Goal: Navigation & Orientation: Find specific page/section

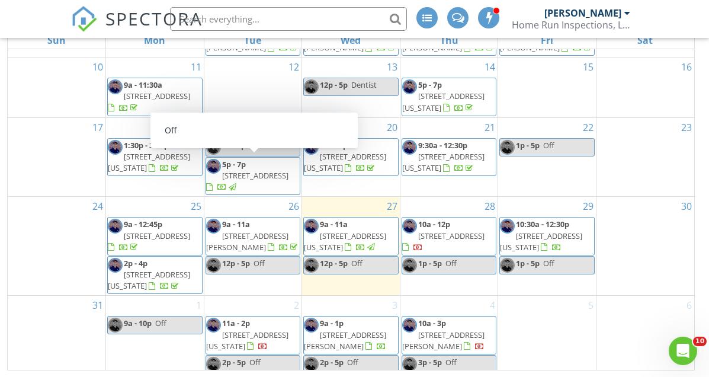
scroll to position [153, 0]
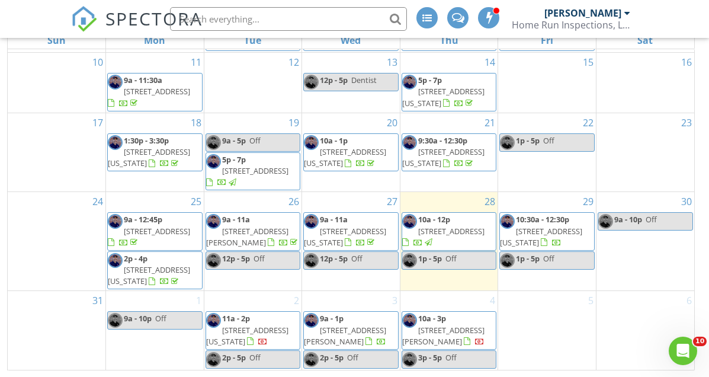
click at [569, 234] on span "[STREET_ADDRESS][US_STATE]" at bounding box center [541, 237] width 82 height 22
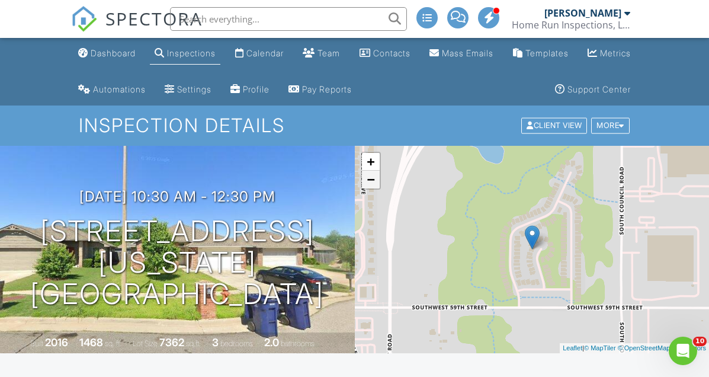
click at [370, 184] on link "−" at bounding box center [371, 180] width 18 height 18
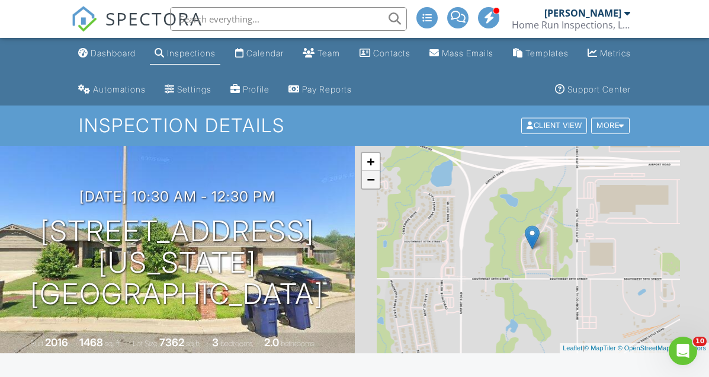
click at [370, 184] on link "−" at bounding box center [371, 180] width 18 height 18
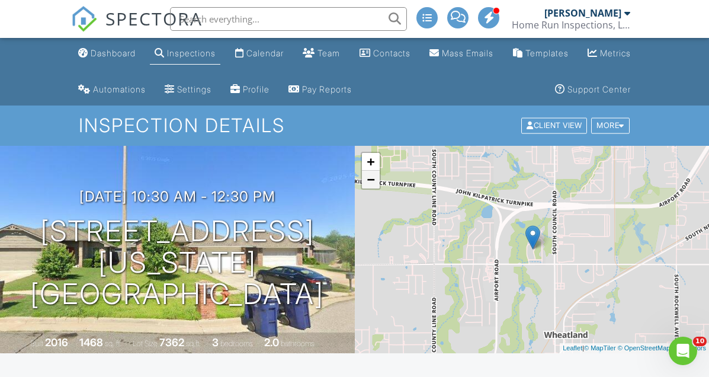
click at [370, 184] on link "−" at bounding box center [371, 180] width 18 height 18
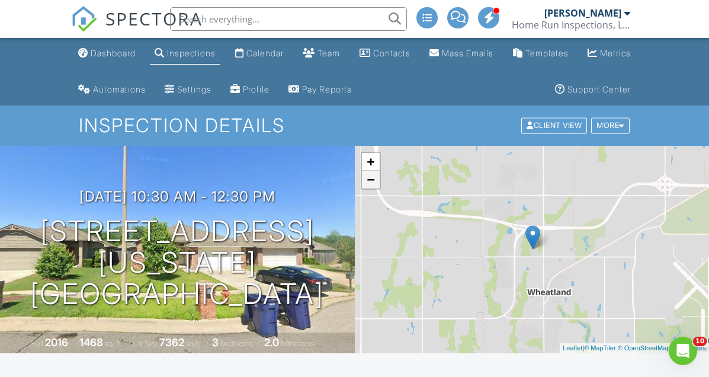
click at [370, 184] on link "−" at bounding box center [371, 180] width 18 height 18
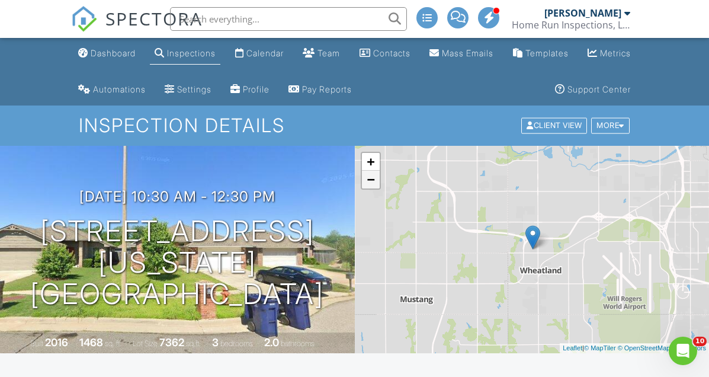
click at [370, 184] on link "−" at bounding box center [371, 180] width 18 height 18
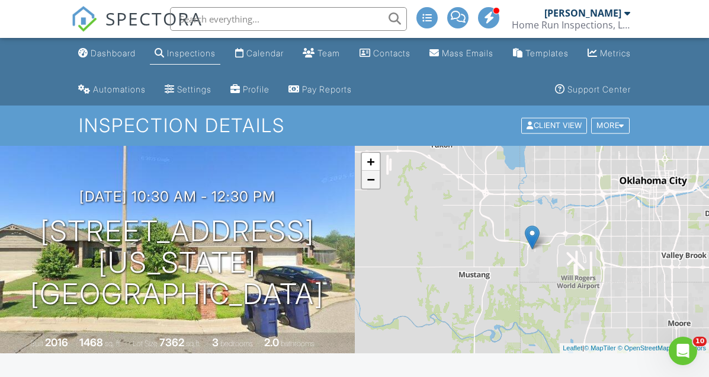
click at [370, 184] on link "−" at bounding box center [371, 180] width 18 height 18
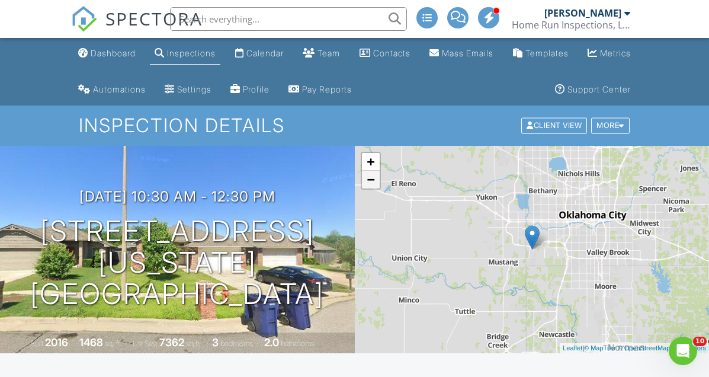
click at [370, 184] on link "−" at bounding box center [371, 180] width 18 height 18
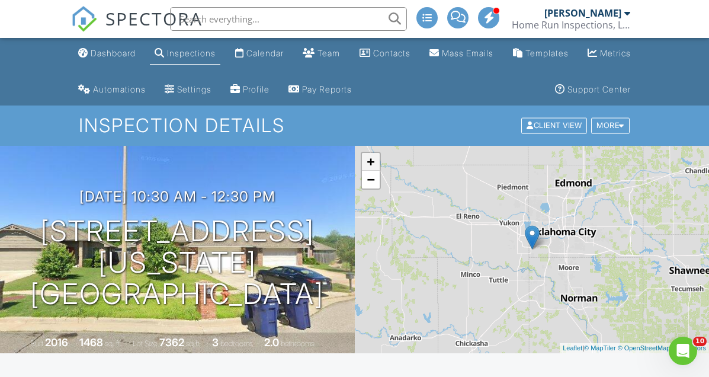
click at [371, 164] on link "+" at bounding box center [371, 162] width 18 height 18
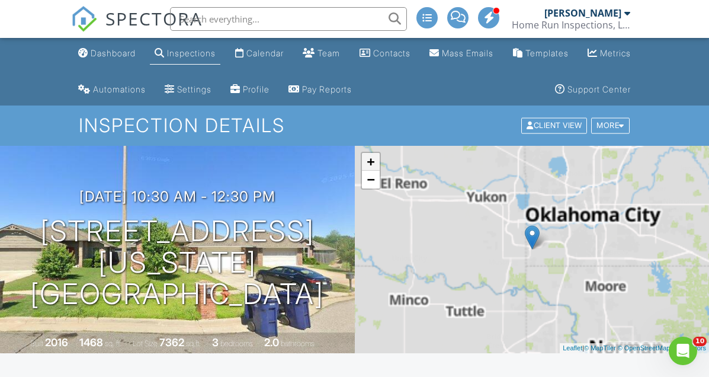
click at [371, 164] on link "+" at bounding box center [371, 162] width 18 height 18
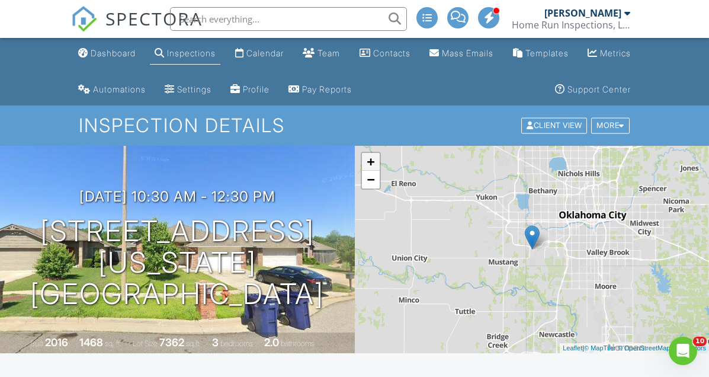
click at [371, 164] on link "+" at bounding box center [371, 162] width 18 height 18
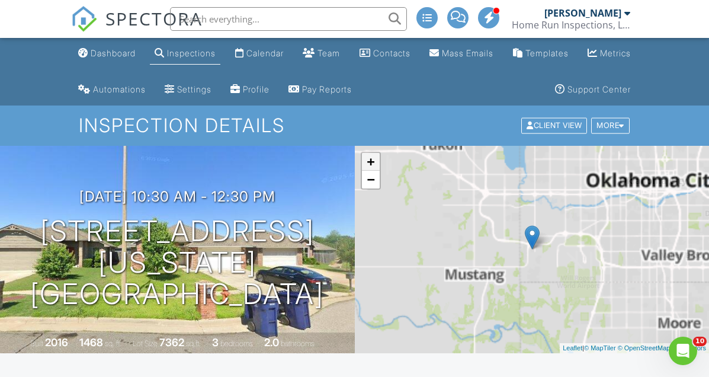
click at [371, 164] on link "+" at bounding box center [371, 162] width 18 height 18
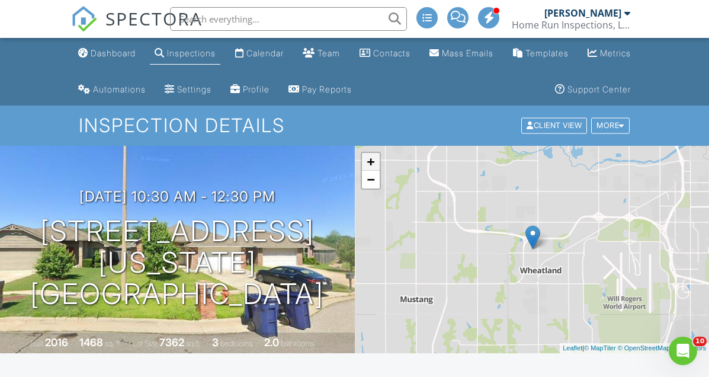
click at [371, 164] on link "+" at bounding box center [371, 162] width 18 height 18
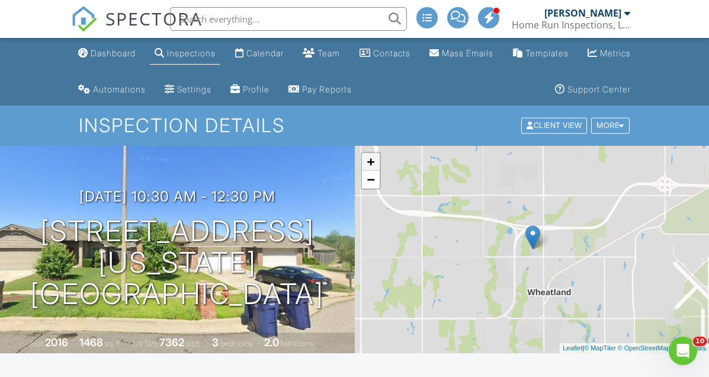
click at [371, 164] on link "+" at bounding box center [371, 162] width 18 height 18
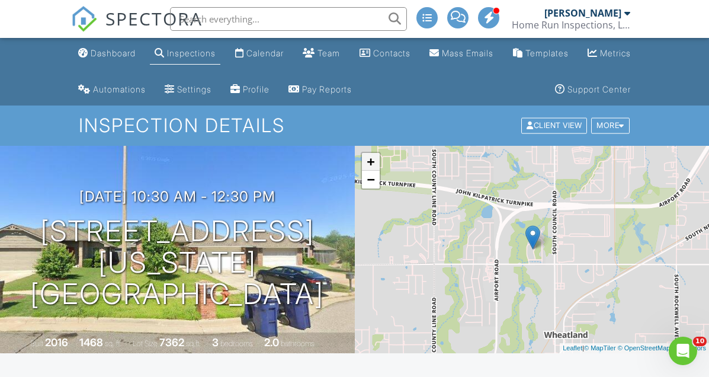
click at [371, 164] on link "+" at bounding box center [371, 162] width 18 height 18
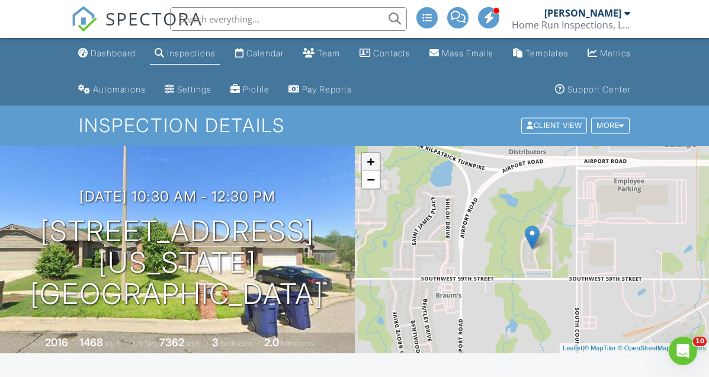
click at [371, 165] on link "+" at bounding box center [371, 162] width 18 height 18
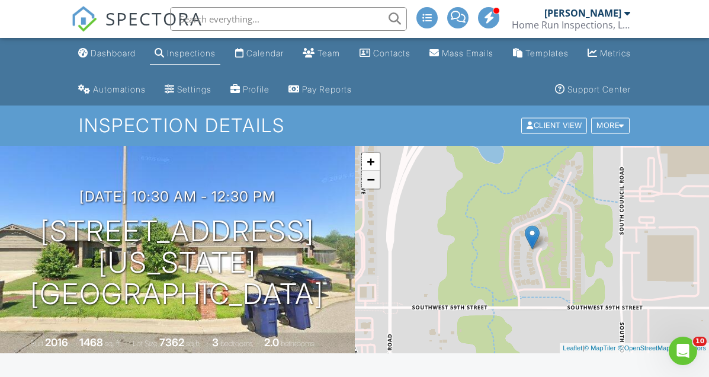
click at [370, 174] on link "−" at bounding box center [371, 180] width 18 height 18
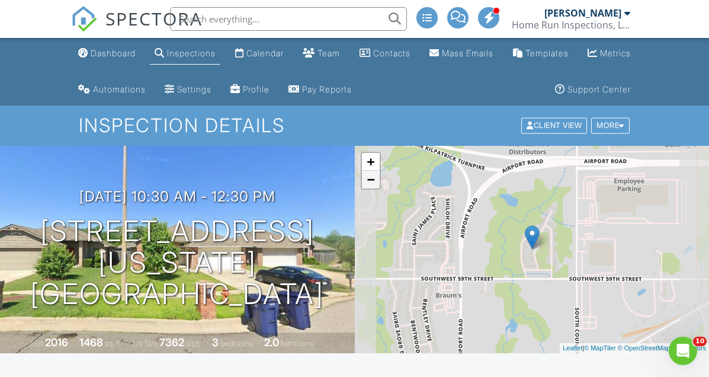
click at [370, 174] on link "−" at bounding box center [371, 180] width 18 height 18
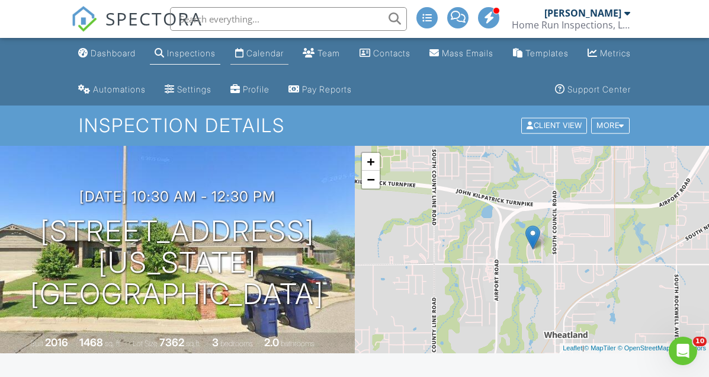
click at [284, 54] on div "Calendar" at bounding box center [264, 53] width 37 height 10
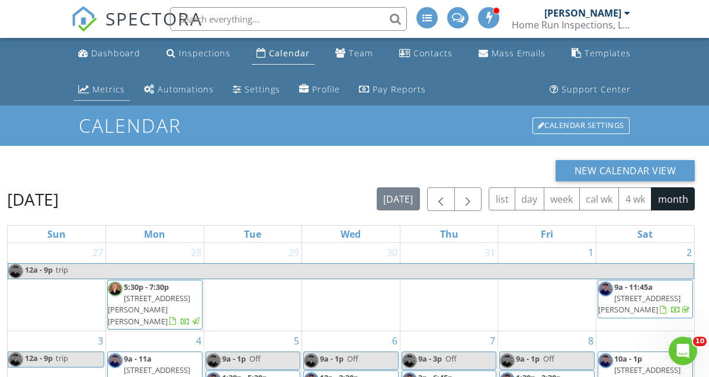
click at [118, 86] on div "Metrics" at bounding box center [108, 89] width 33 height 11
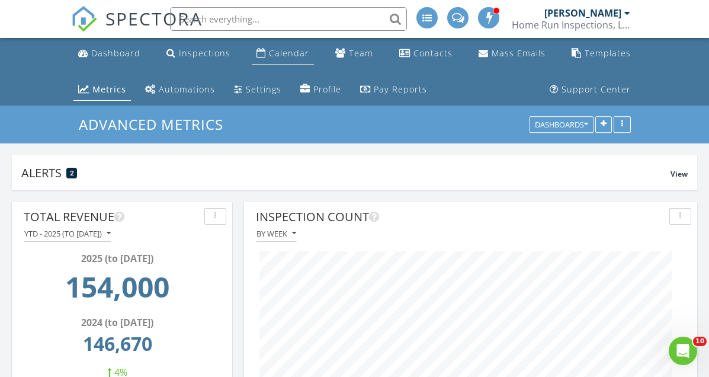
click at [283, 41] on li "Calendar" at bounding box center [282, 53] width 67 height 31
click at [280, 57] on div "Calendar" at bounding box center [289, 52] width 40 height 11
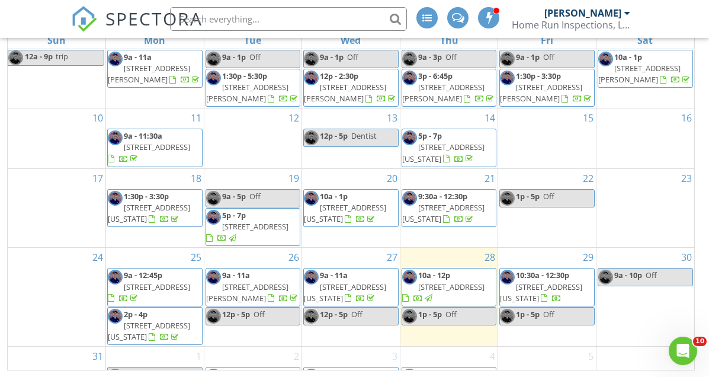
scroll to position [98, 0]
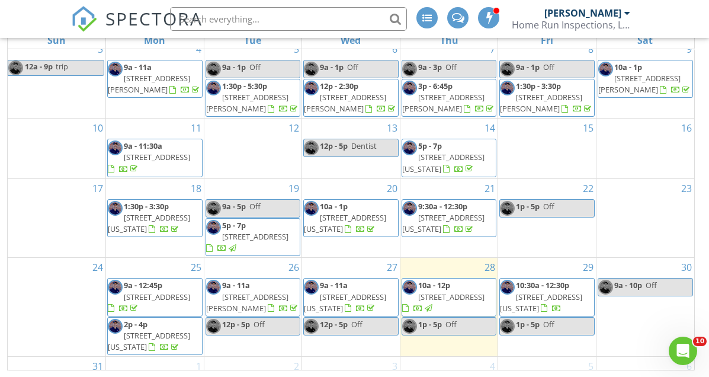
click at [350, 226] on span "8917 NW 92nd St, Oklahoma City 73132" at bounding box center [345, 223] width 82 height 22
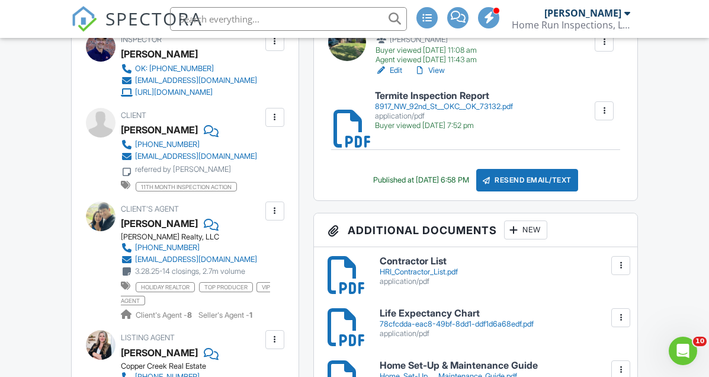
click at [95, 226] on div at bounding box center [101, 216] width 30 height 30
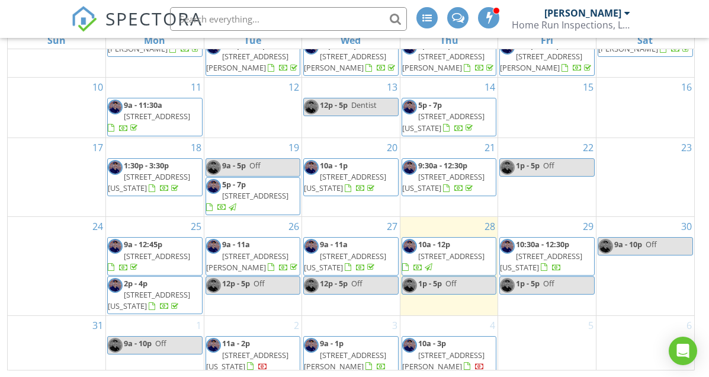
scroll to position [172, 0]
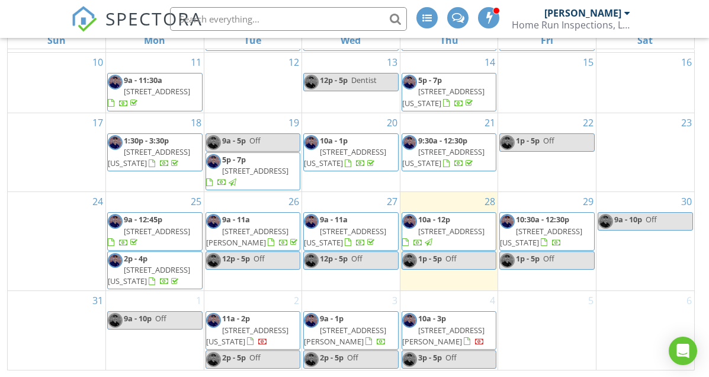
click at [462, 152] on span "[STREET_ADDRESS][US_STATE]" at bounding box center [443, 157] width 82 height 22
click at [137, 227] on span "[STREET_ADDRESS]" at bounding box center [157, 231] width 66 height 11
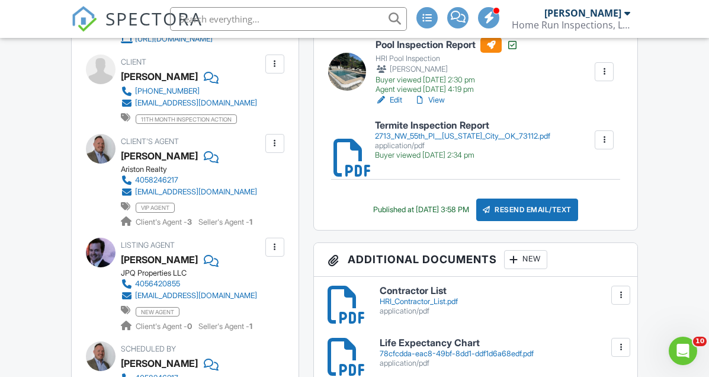
click at [95, 161] on div at bounding box center [101, 149] width 30 height 30
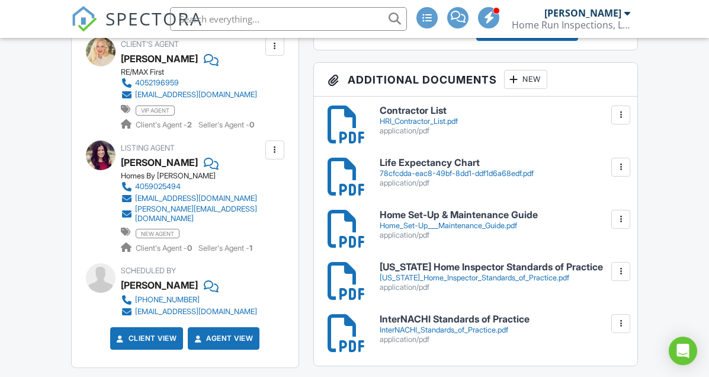
click at [107, 52] on div at bounding box center [101, 52] width 30 height 30
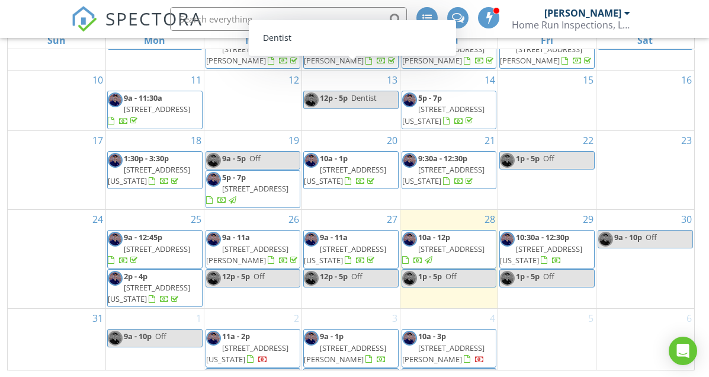
scroll to position [175, 0]
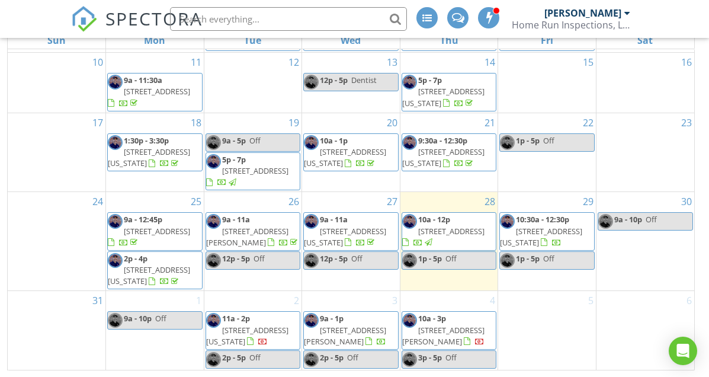
click at [259, 232] on span "[STREET_ADDRESS][PERSON_NAME]" at bounding box center [247, 237] width 82 height 22
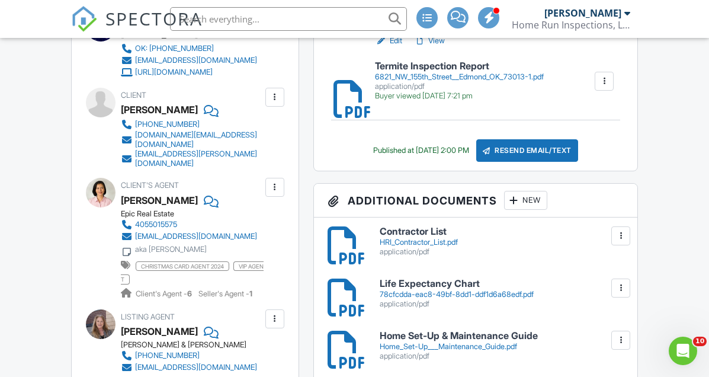
click at [107, 186] on div at bounding box center [101, 193] width 30 height 30
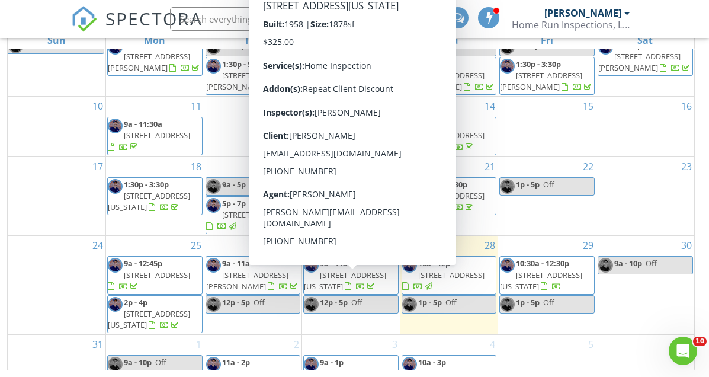
scroll to position [118, 0]
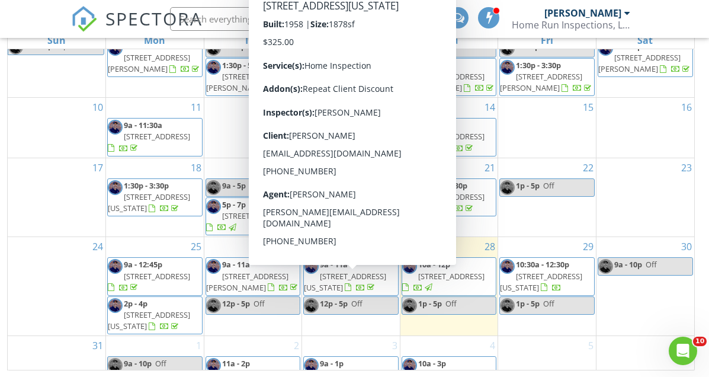
click at [336, 289] on span "[STREET_ADDRESS][US_STATE]" at bounding box center [345, 282] width 82 height 22
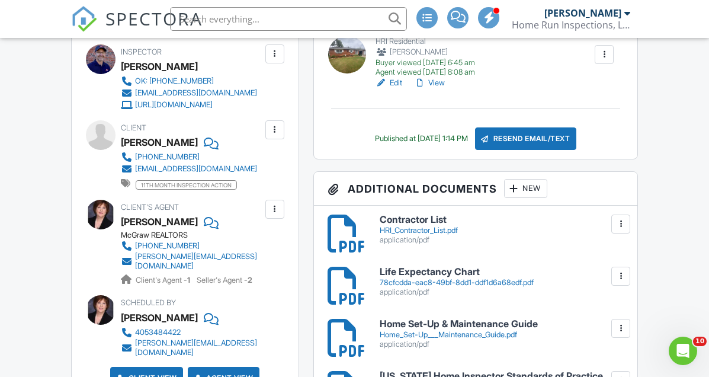
scroll to position [409, 0]
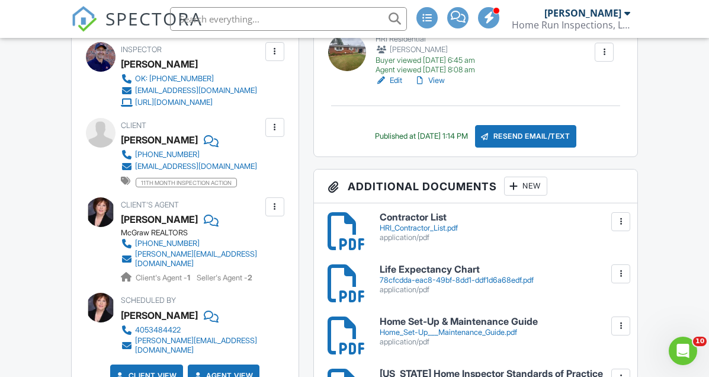
click at [102, 215] on div at bounding box center [101, 212] width 30 height 30
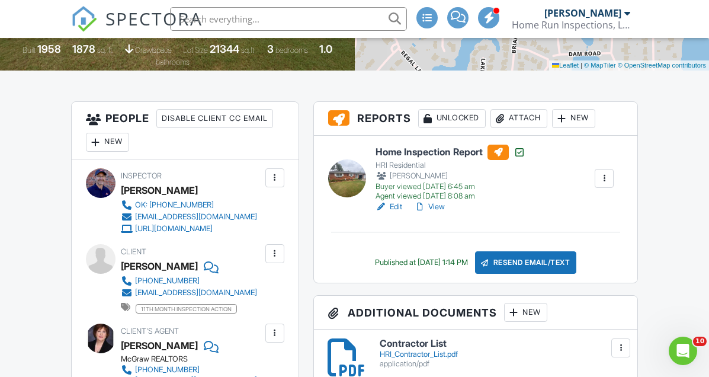
scroll to position [0, 0]
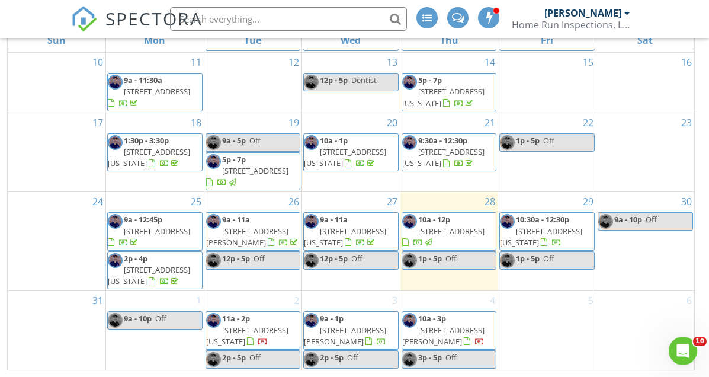
click at [470, 231] on span "11716 SW 17th St, Yukon 73099" at bounding box center [451, 231] width 66 height 11
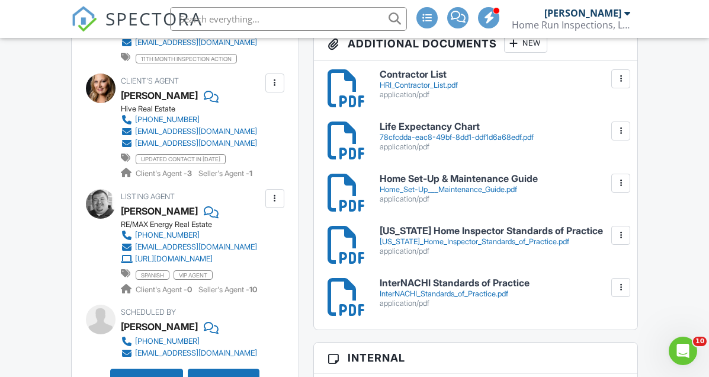
scroll to position [530, 0]
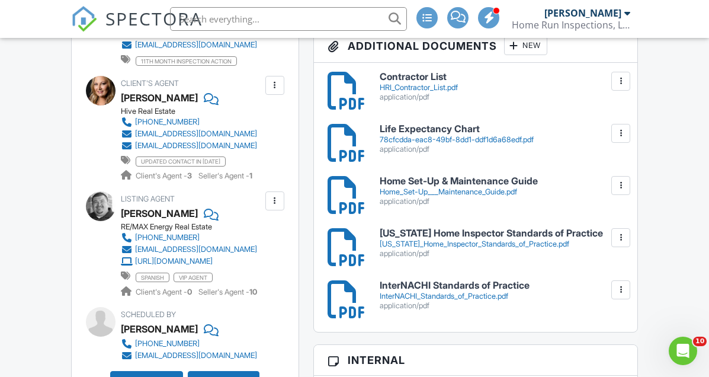
click at [101, 102] on div at bounding box center [101, 91] width 30 height 30
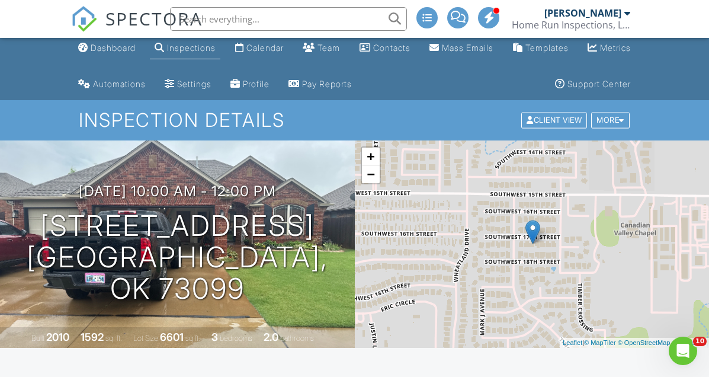
scroll to position [0, 0]
